Goal: Task Accomplishment & Management: Use online tool/utility

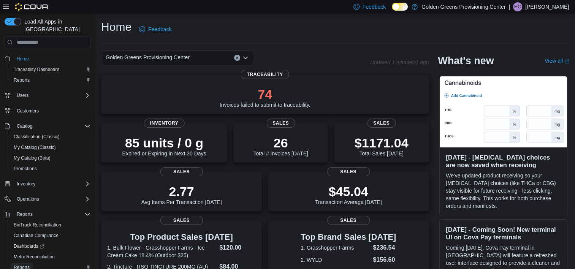
click at [27, 265] on span "Reports" at bounding box center [22, 268] width 16 height 6
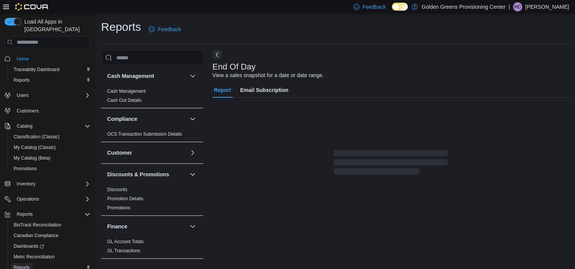
scroll to position [4, 0]
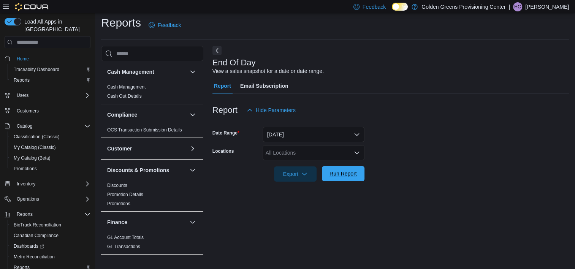
click at [341, 173] on span "Run Report" at bounding box center [343, 174] width 27 height 8
